Goal: Information Seeking & Learning: Learn about a topic

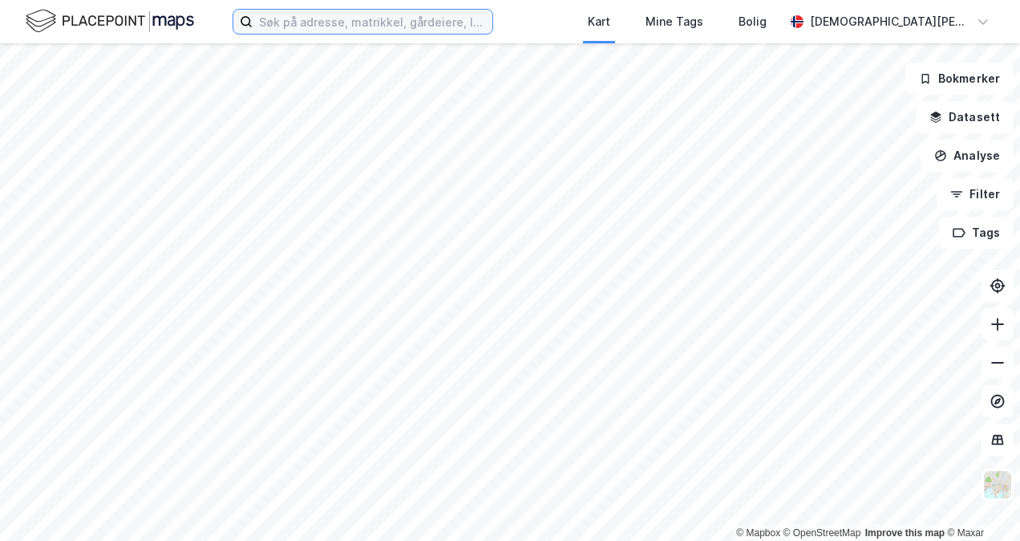
click at [398, 18] on input at bounding box center [373, 22] width 240 height 24
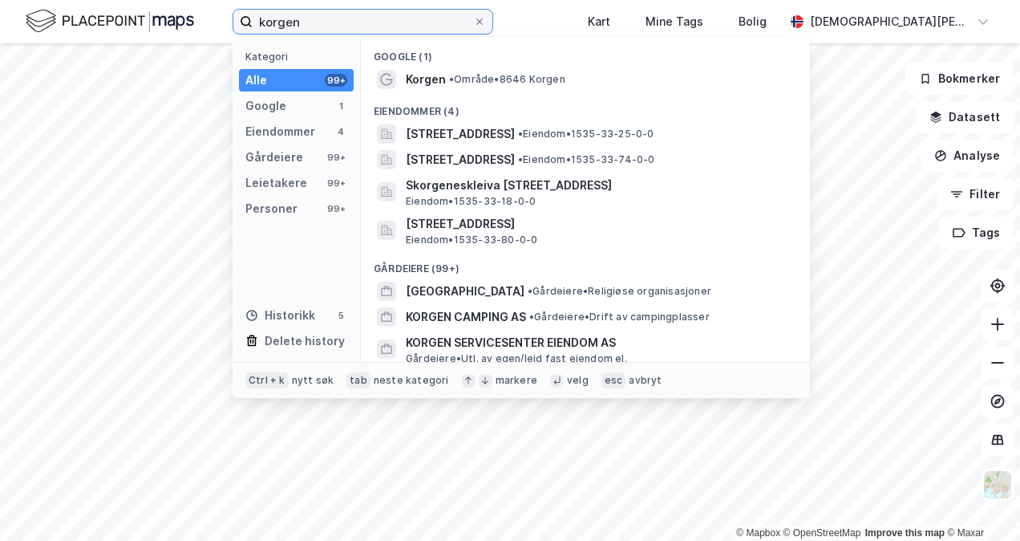
type input "korgen"
click at [441, 80] on span "Korgen" at bounding box center [426, 79] width 40 height 19
